Goal: Task Accomplishment & Management: Manage account settings

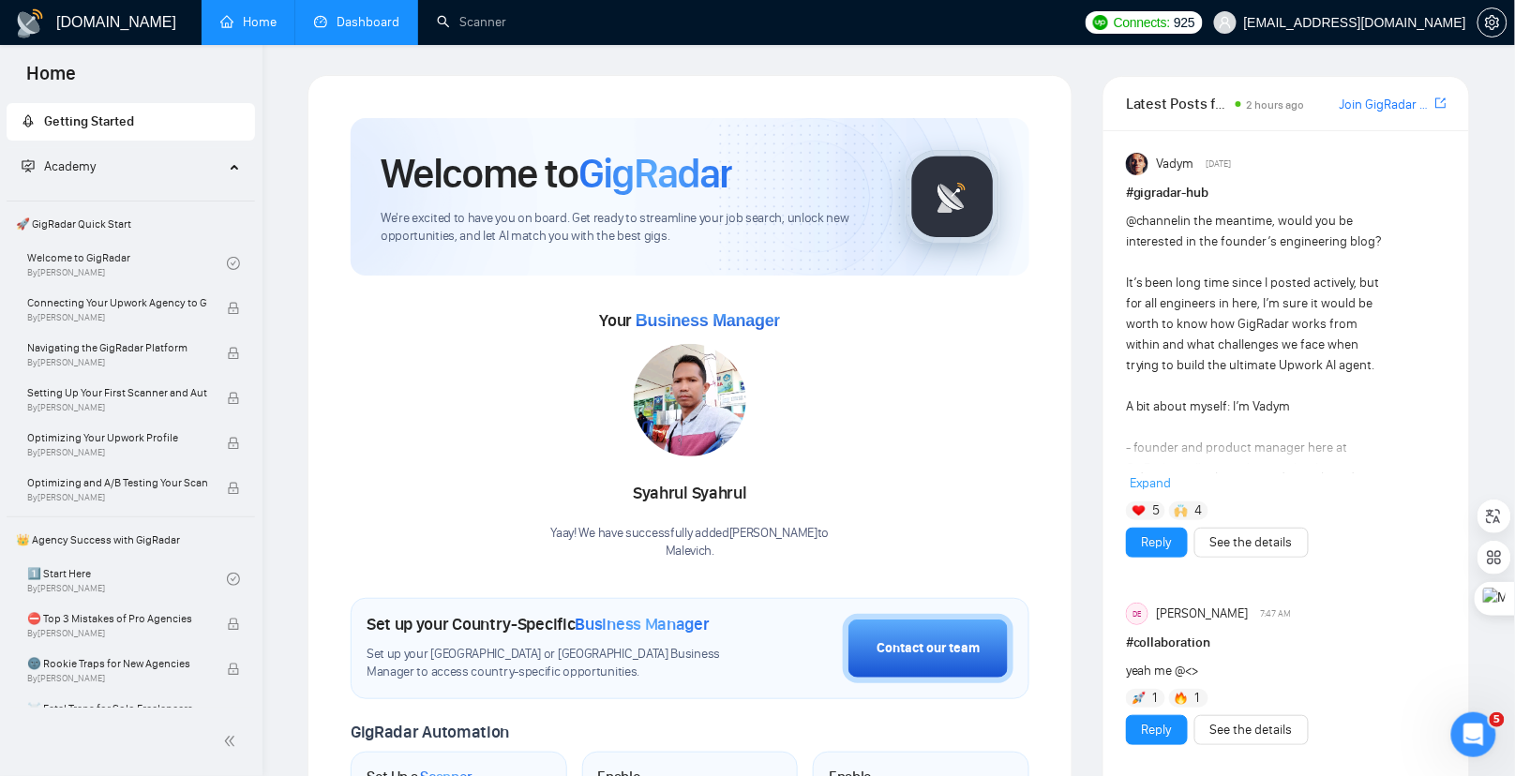
click at [332, 44] on li "Dashboard" at bounding box center [356, 22] width 123 height 45
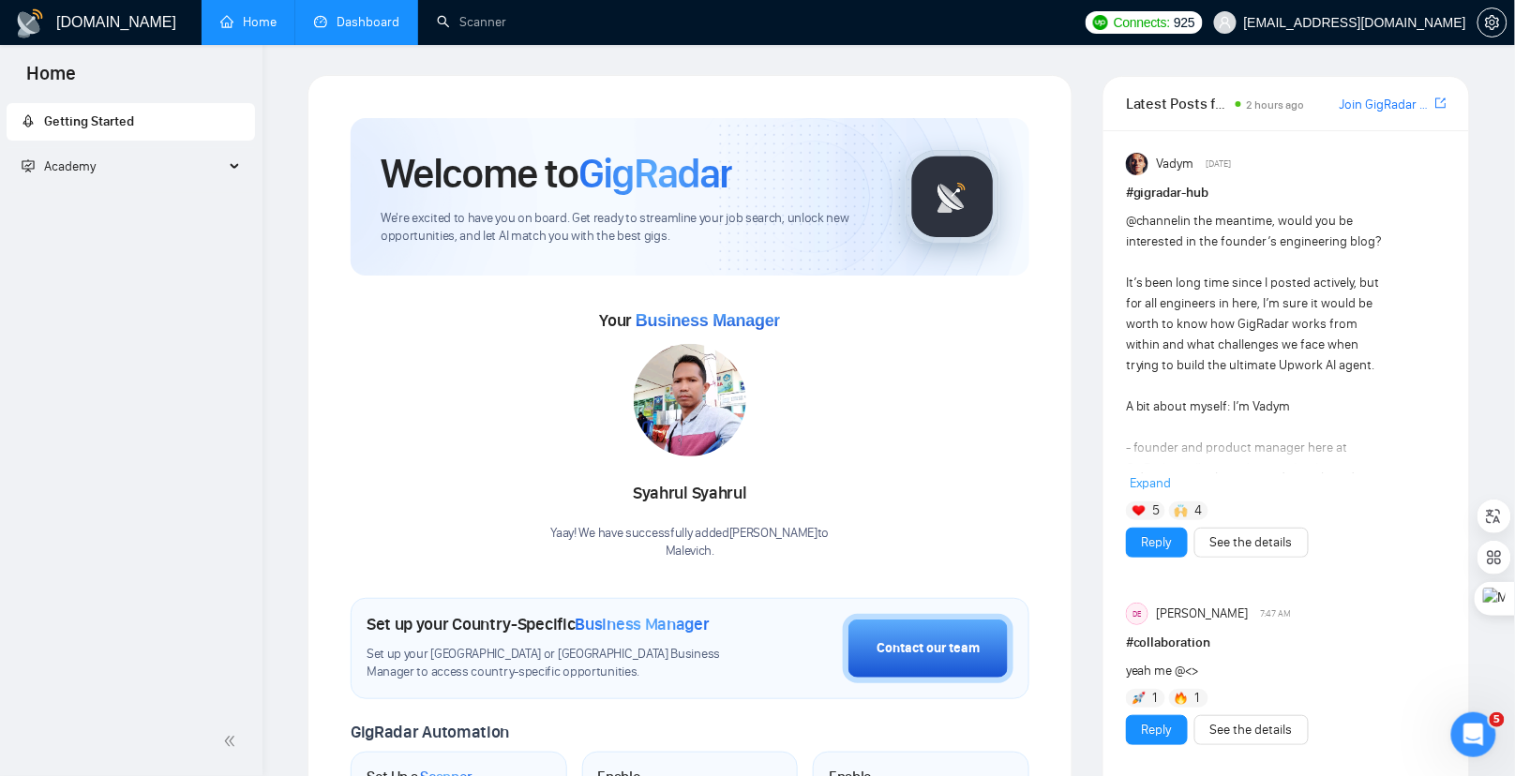
click at [347, 27] on link "Dashboard" at bounding box center [356, 22] width 85 height 16
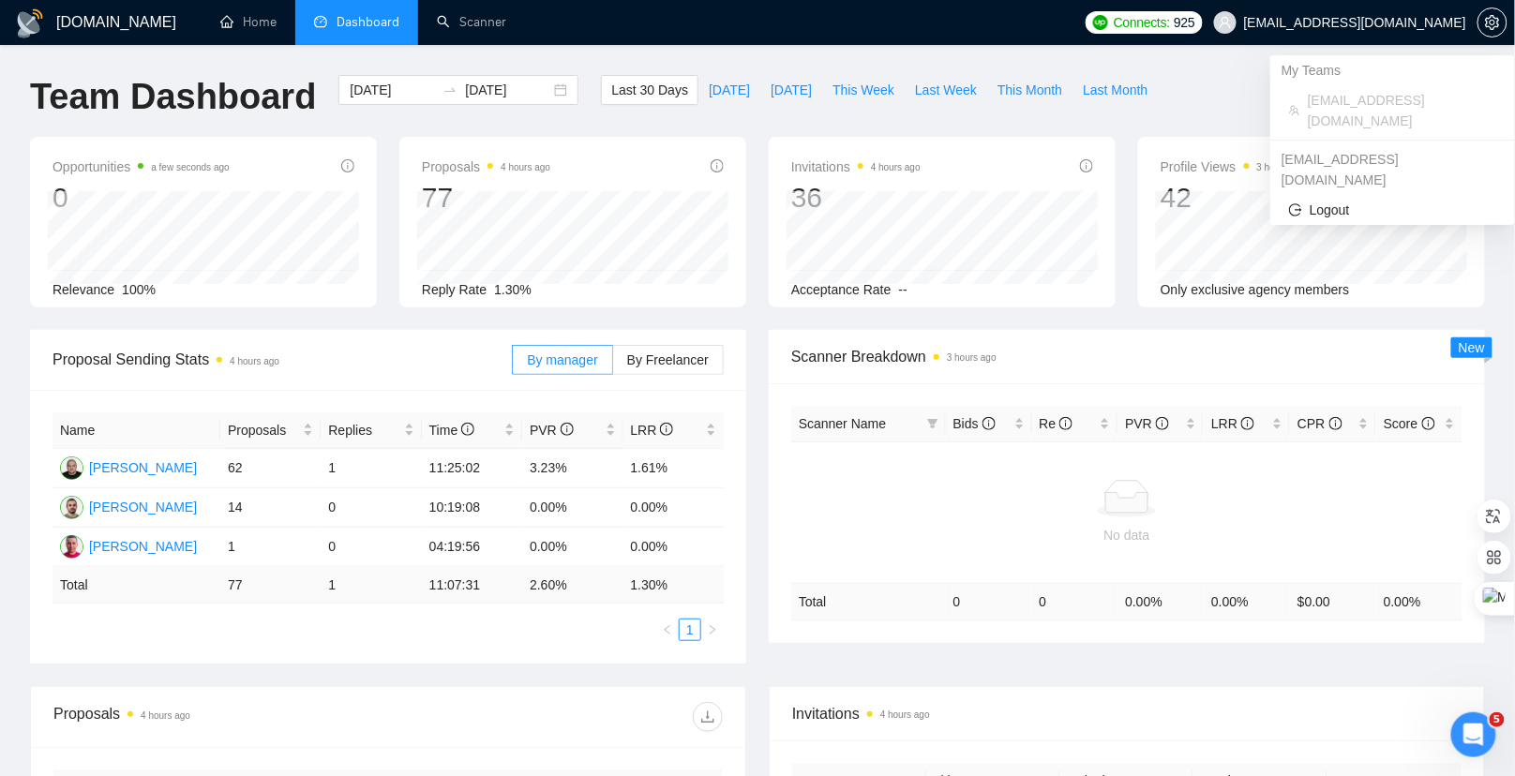
click at [1392, 22] on span "[EMAIL_ADDRESS][DOMAIN_NAME]" at bounding box center [1355, 22] width 222 height 0
click at [1340, 200] on span "Logout" at bounding box center [1392, 210] width 207 height 21
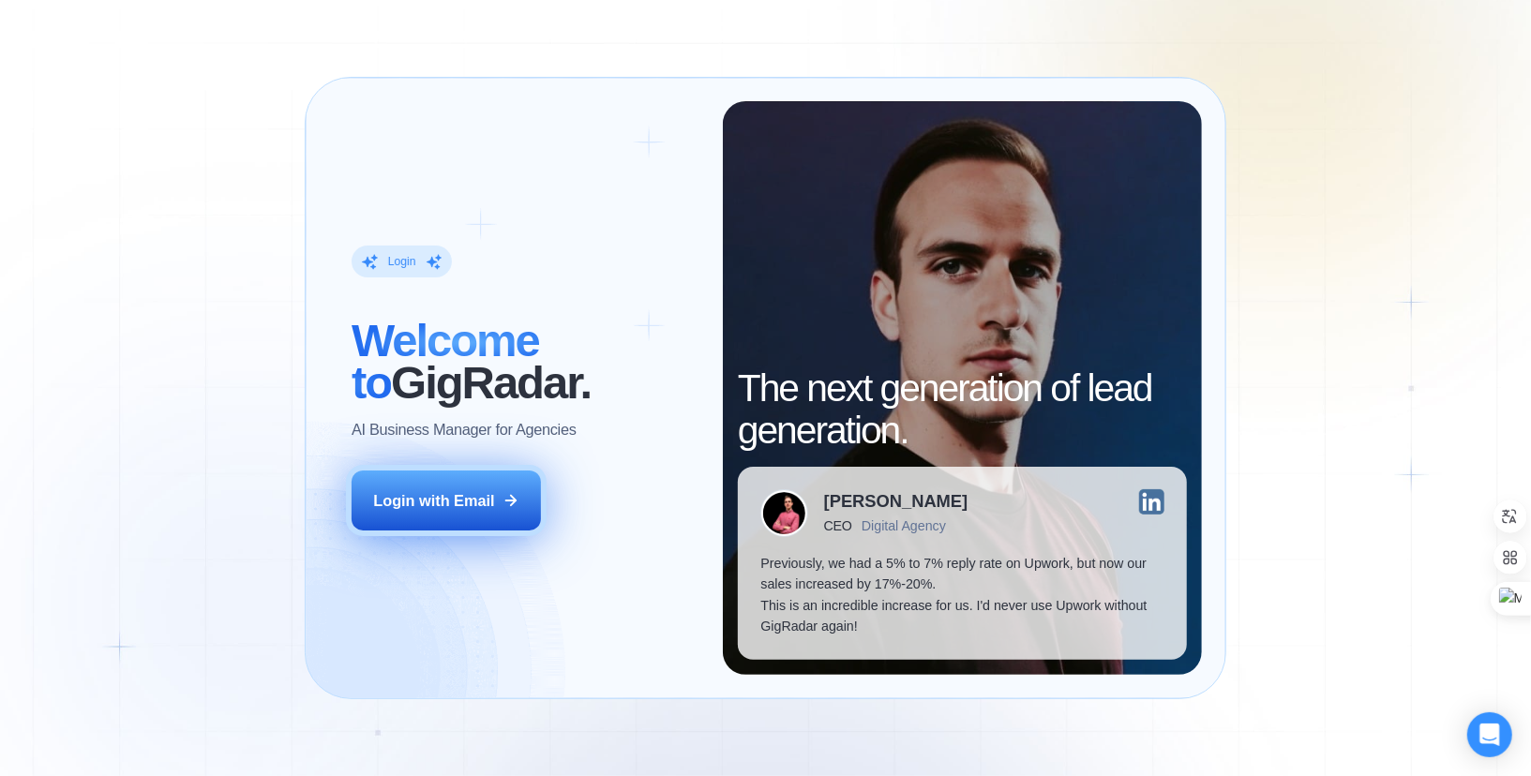
click at [448, 507] on div "Login with Email" at bounding box center [433, 500] width 121 height 21
